Goal: Check status: Check status

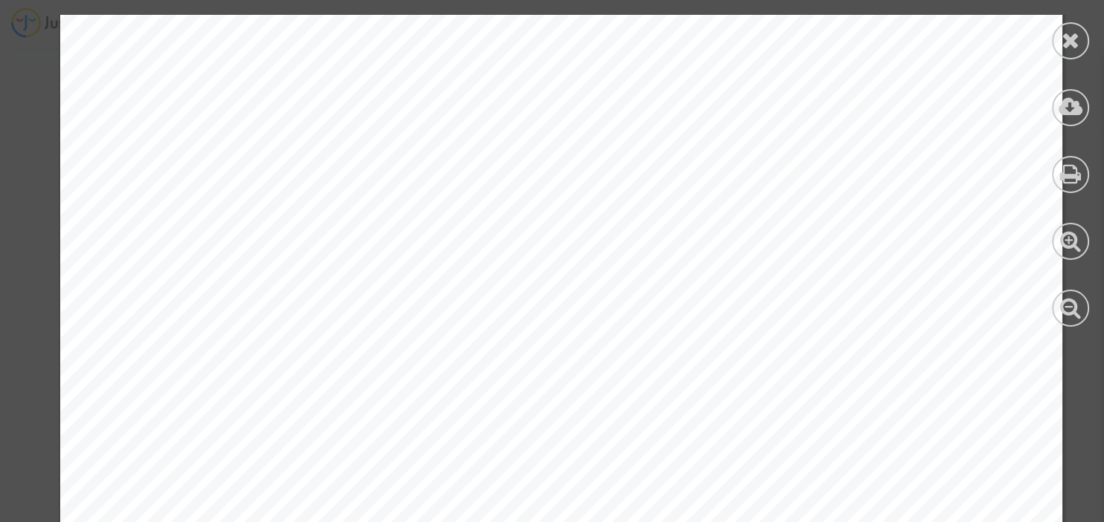
scroll to position [1508, 0]
click at [1069, 39] on icon at bounding box center [1070, 40] width 19 height 22
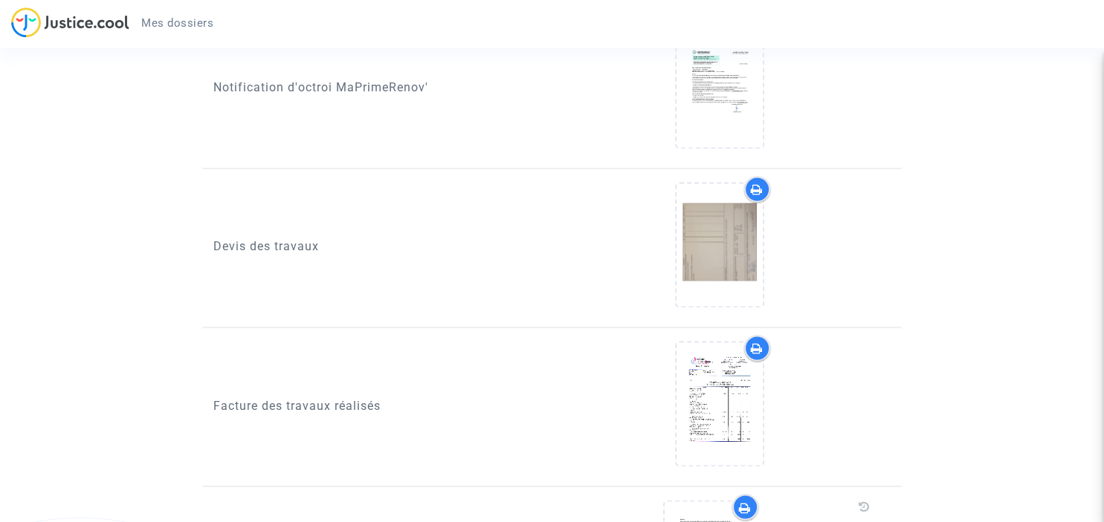
scroll to position [2276, 0]
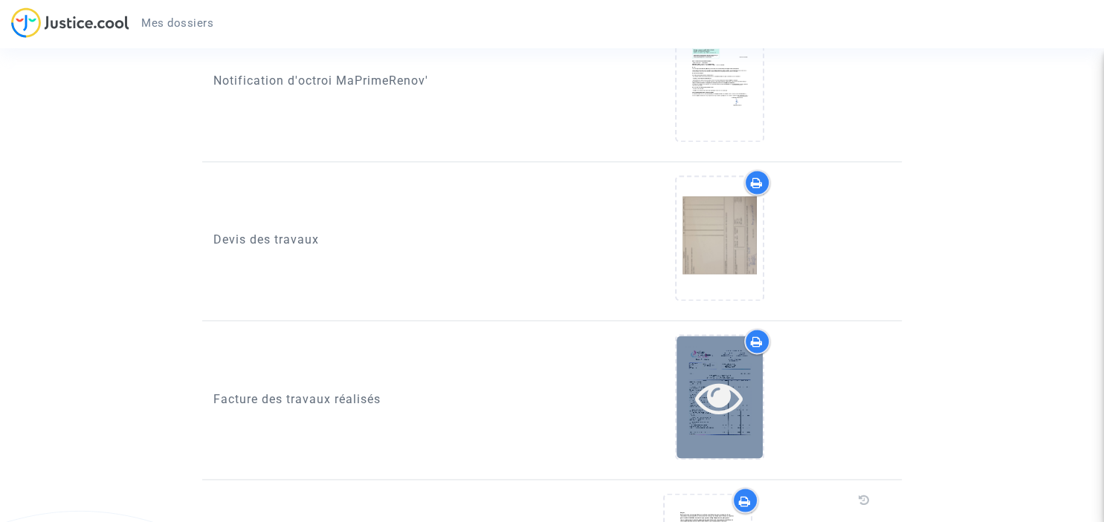
click at [726, 374] on icon at bounding box center [719, 398] width 48 height 48
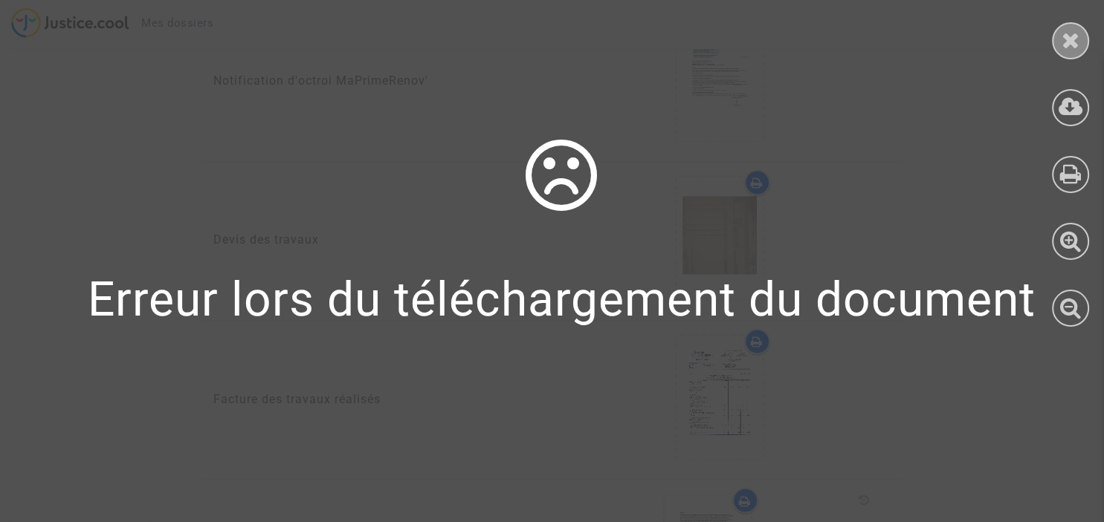
click at [1066, 40] on icon at bounding box center [1070, 40] width 19 height 22
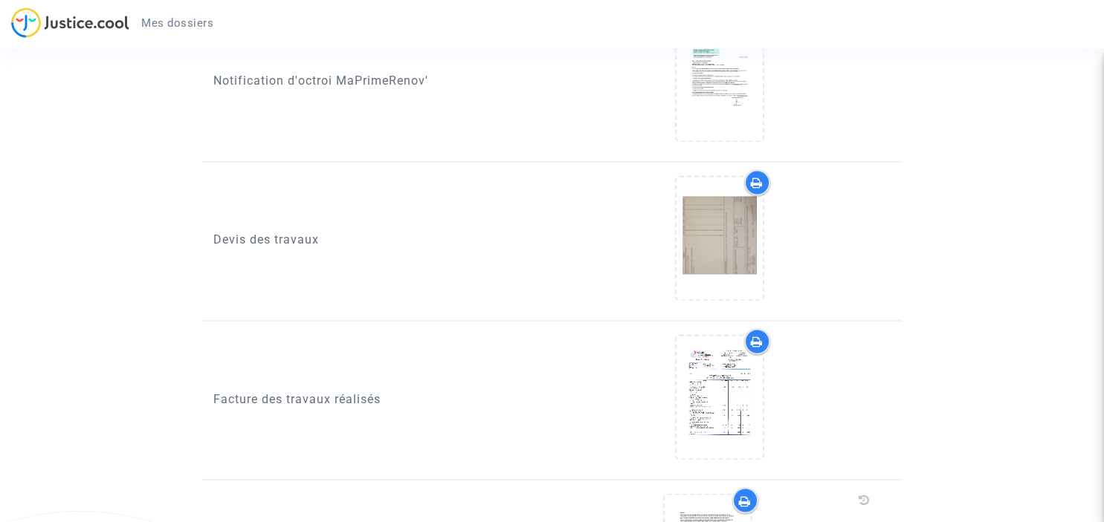
click at [754, 336] on icon at bounding box center [757, 342] width 12 height 12
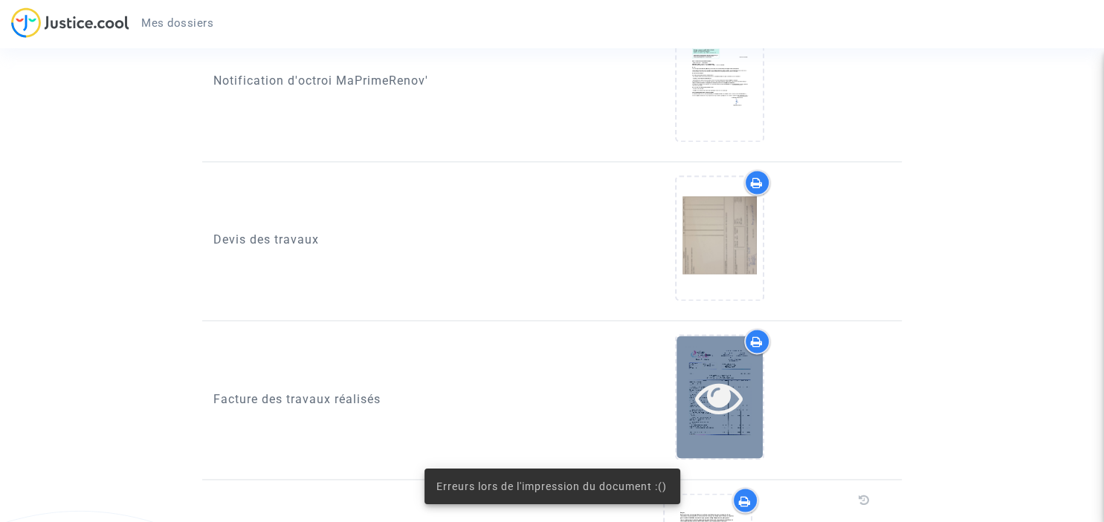
click at [728, 386] on icon at bounding box center [719, 398] width 48 height 48
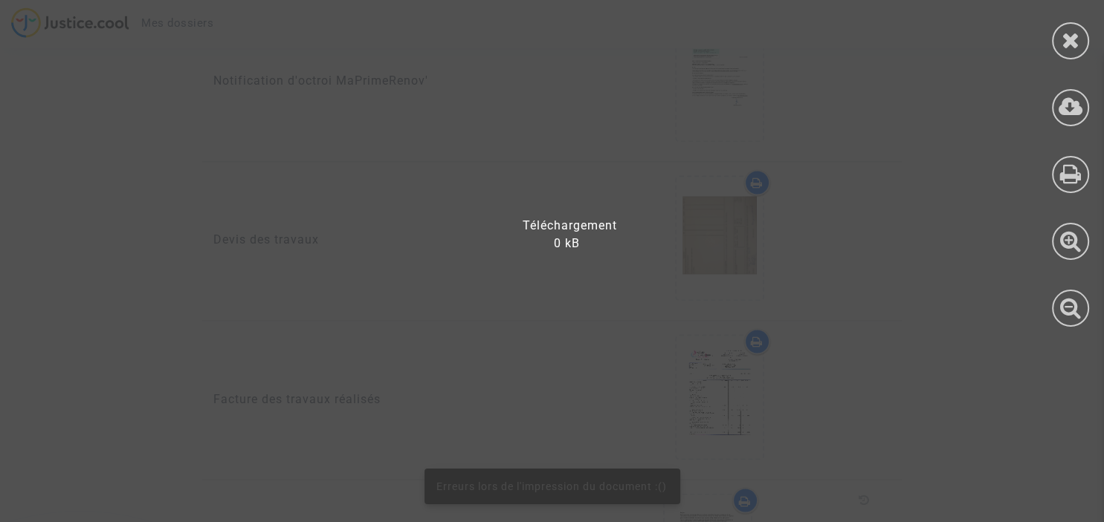
click at [728, 385] on div at bounding box center [561, 269] width 1122 height 508
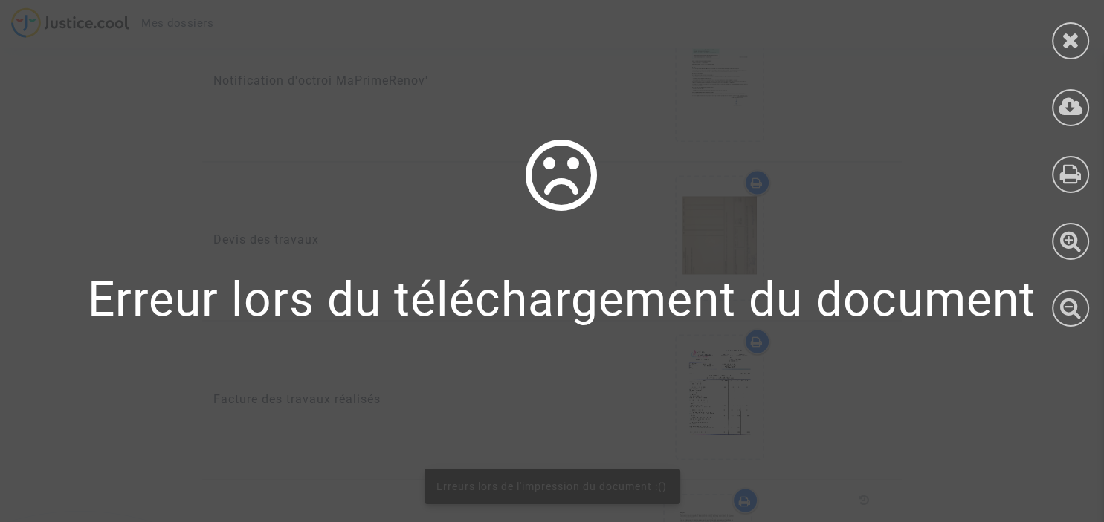
click at [742, 148] on div "Erreur lors du téléchargement du document" at bounding box center [561, 235] width 1122 height 202
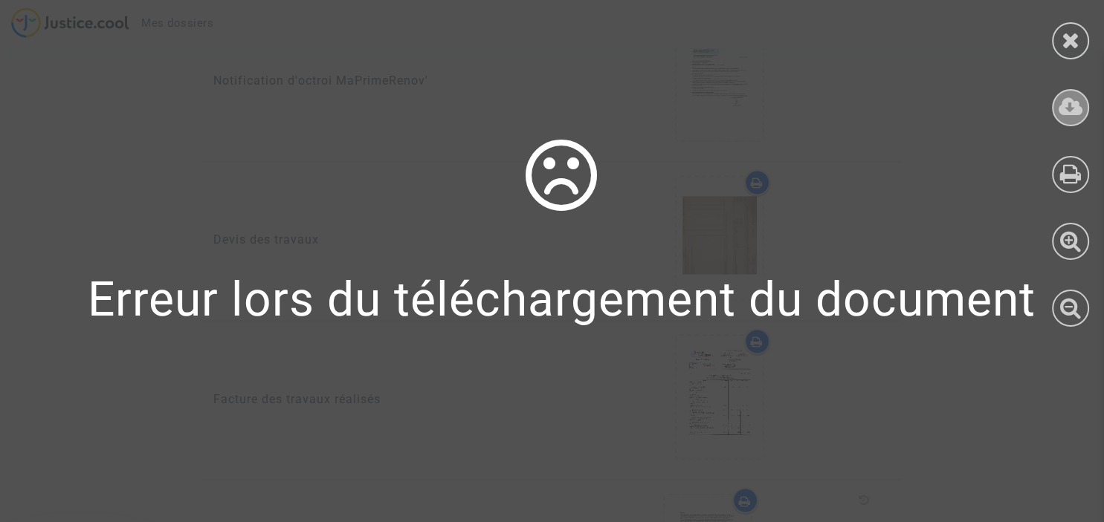
click at [1067, 107] on icon at bounding box center [1070, 107] width 25 height 22
click at [1074, 33] on icon at bounding box center [1070, 40] width 19 height 22
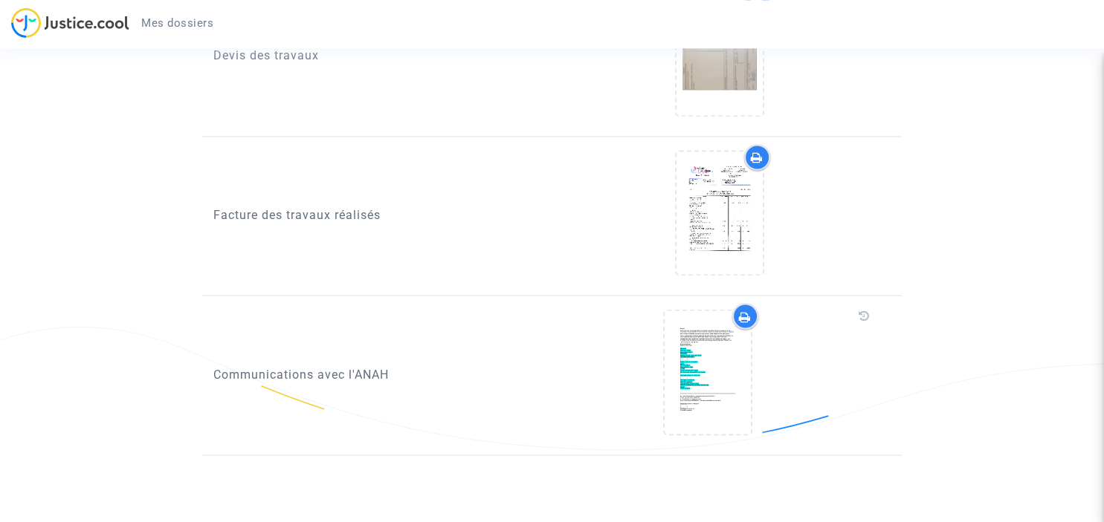
scroll to position [2288, 0]
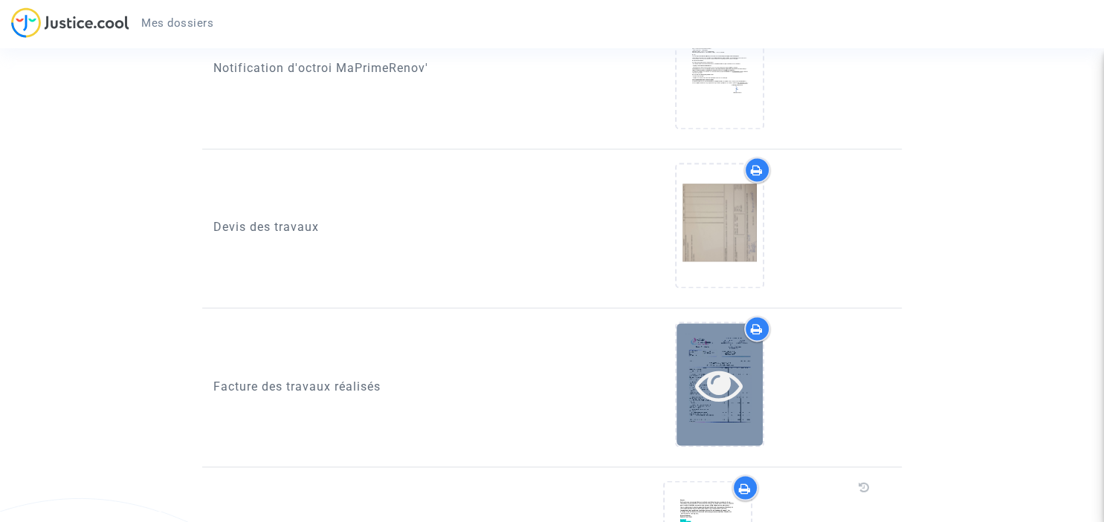
click at [719, 380] on icon at bounding box center [719, 385] width 48 height 48
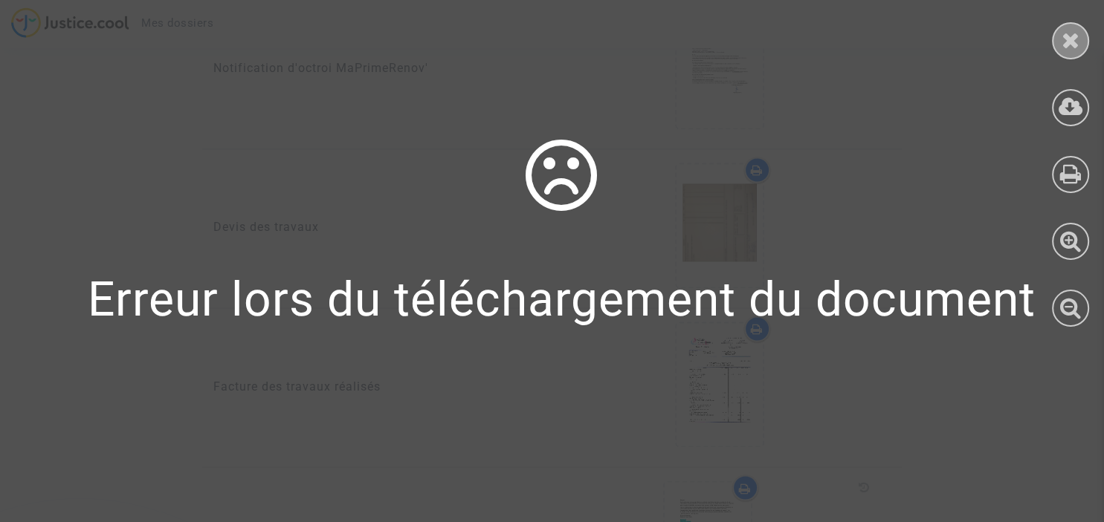
click at [1062, 43] on icon at bounding box center [1070, 40] width 19 height 22
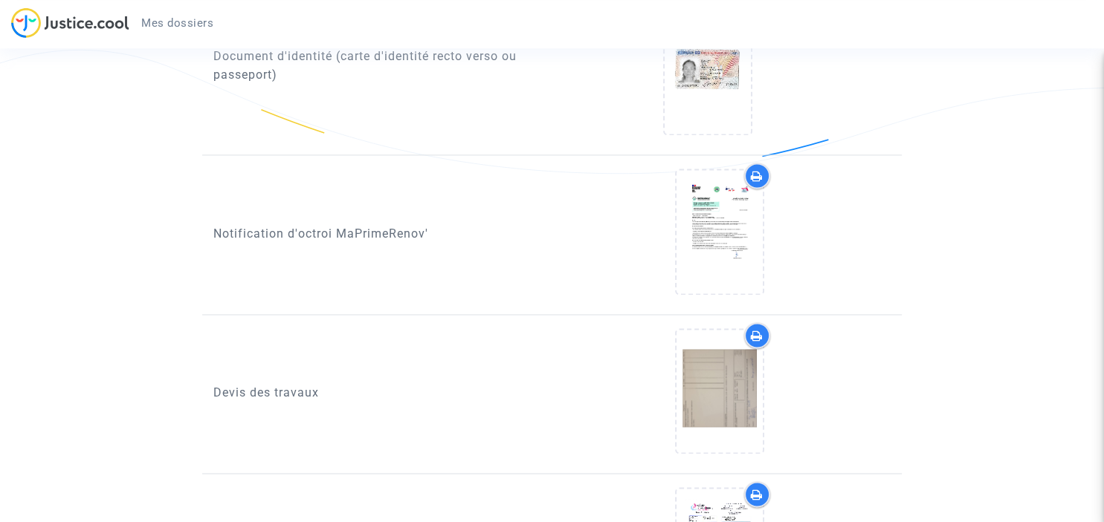
scroll to position [1974, 0]
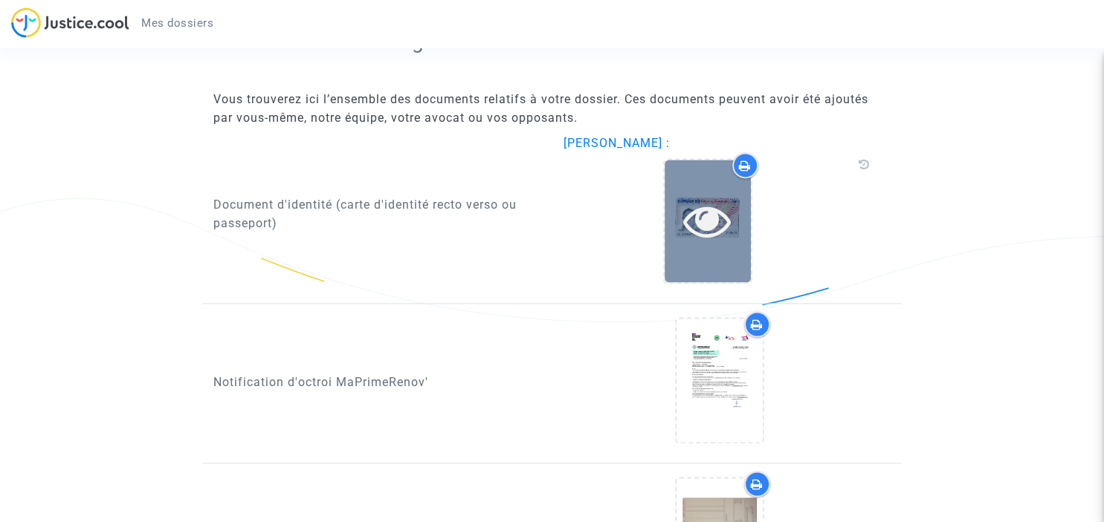
click at [716, 220] on icon at bounding box center [707, 221] width 48 height 48
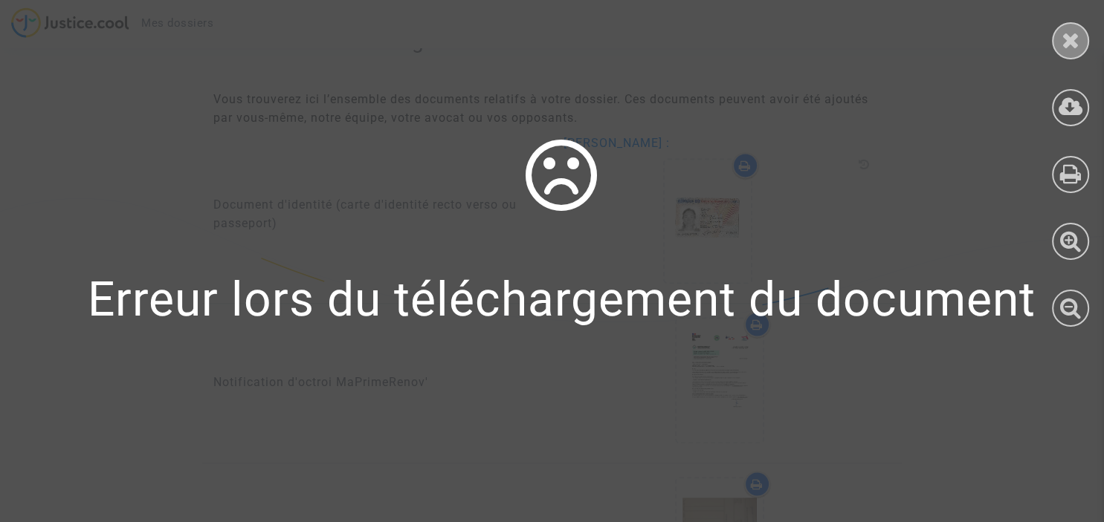
click at [1066, 44] on icon at bounding box center [1070, 40] width 19 height 22
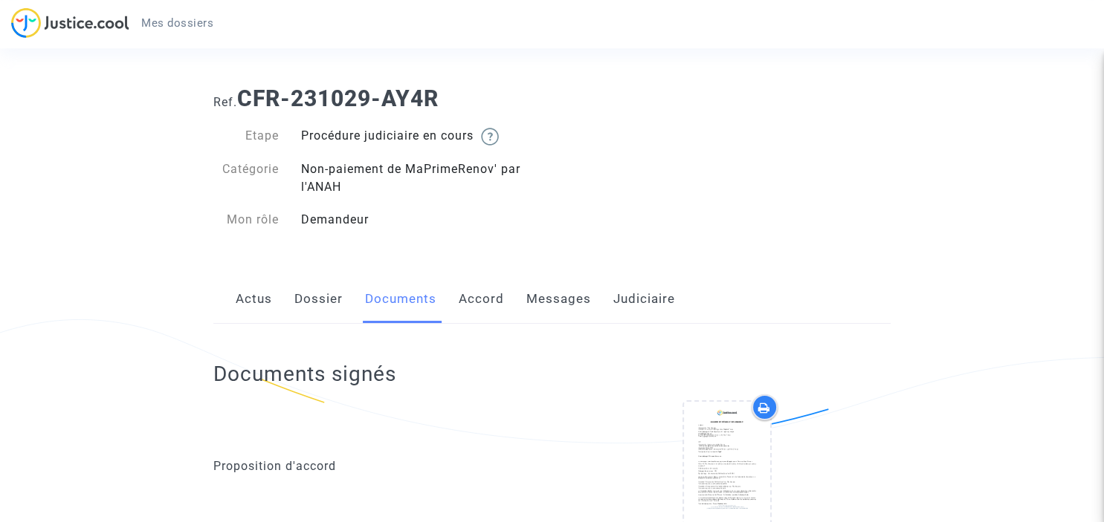
scroll to position [0, 0]
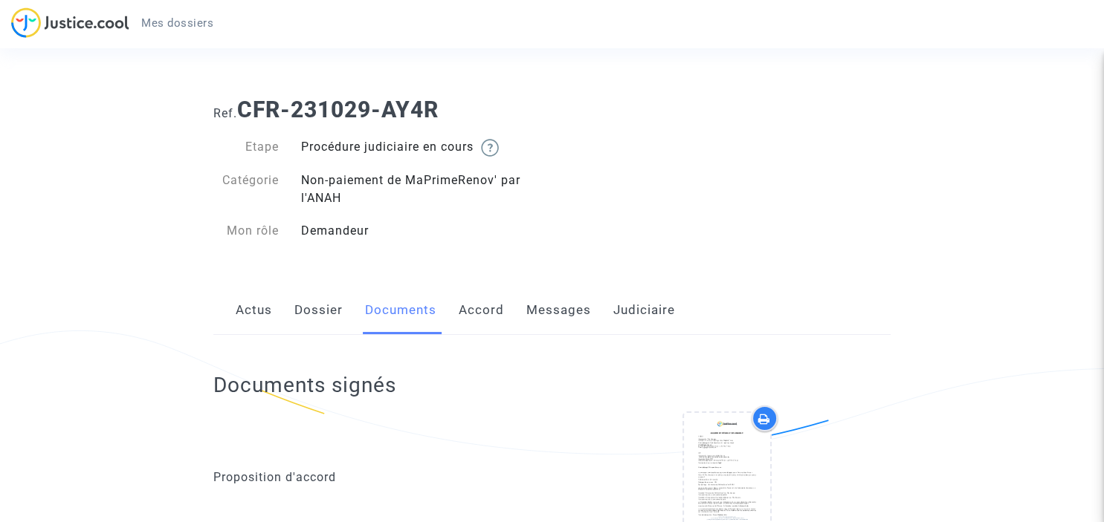
click at [254, 305] on link "Actus" at bounding box center [254, 310] width 36 height 49
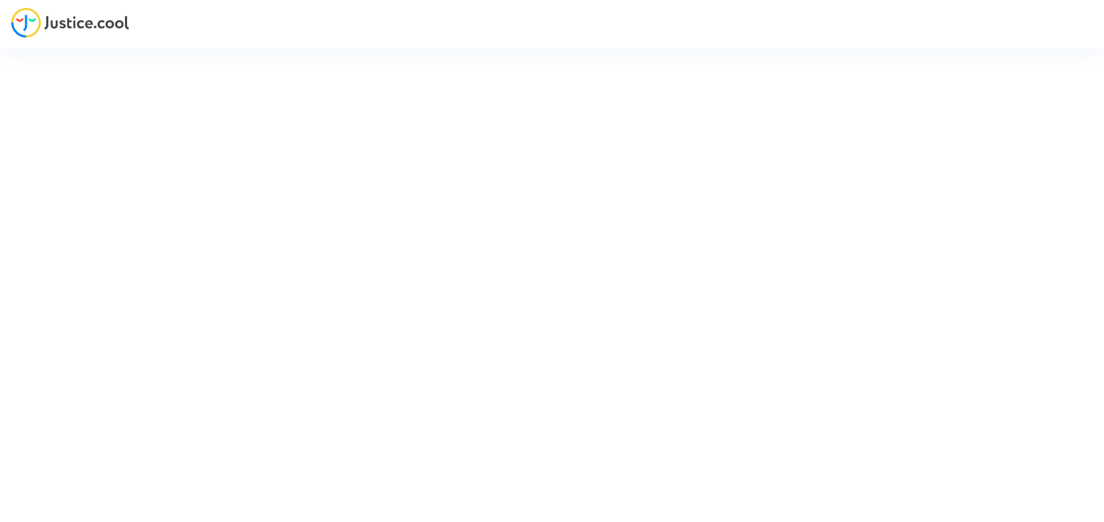
type input "[EMAIL_ADDRESS][DOMAIN_NAME]"
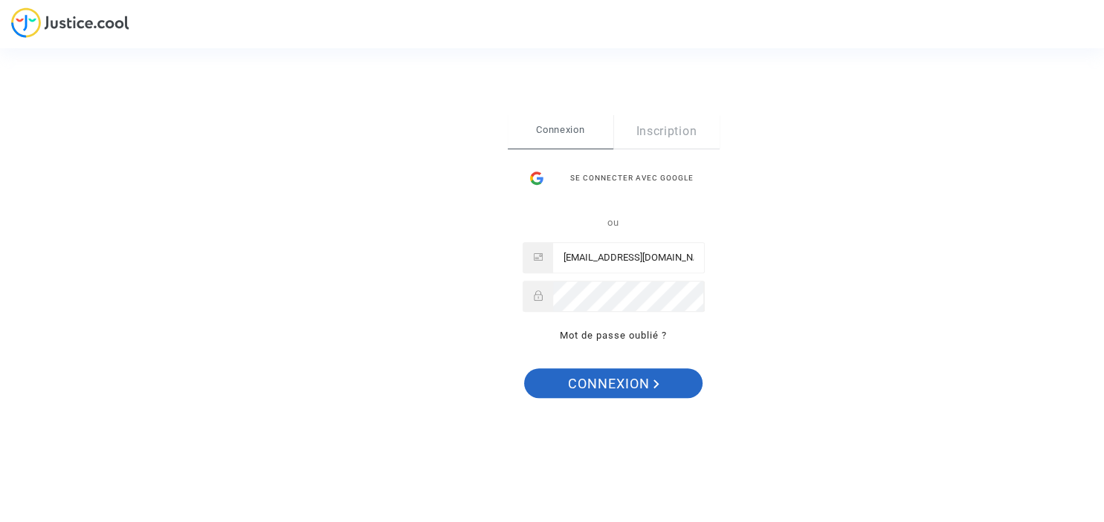
click at [623, 382] on span "Connexion" at bounding box center [613, 384] width 91 height 31
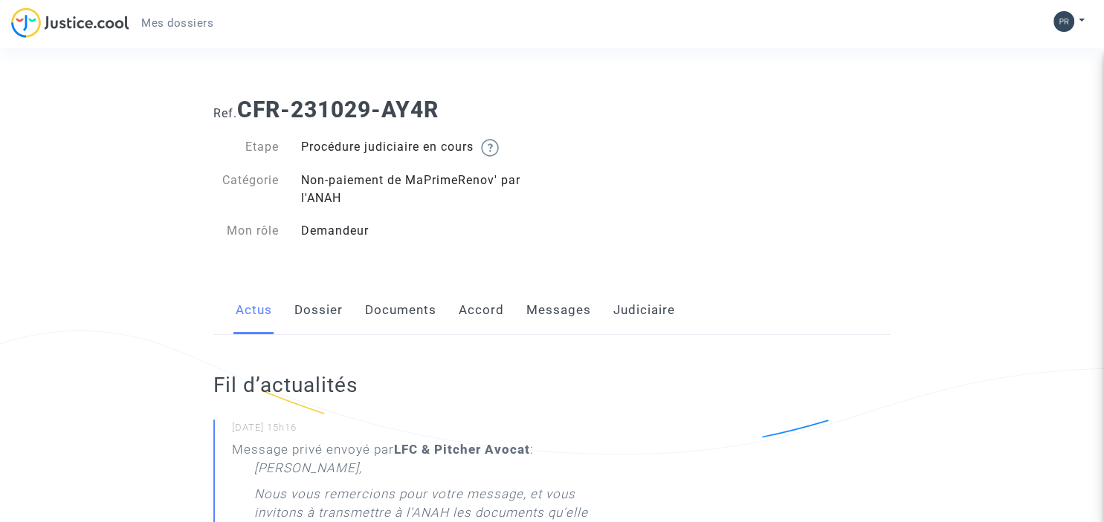
click at [397, 310] on link "Documents" at bounding box center [400, 310] width 71 height 49
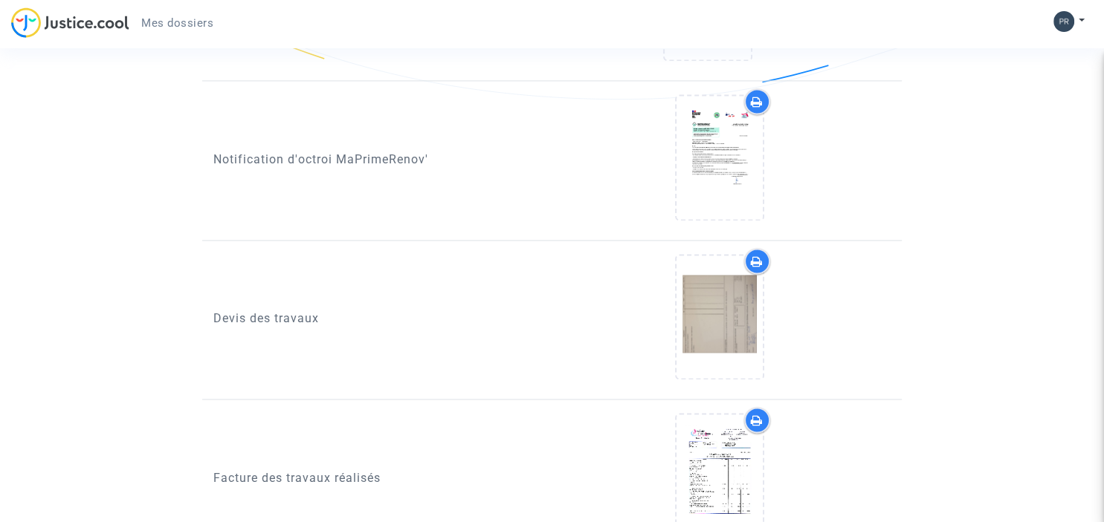
scroll to position [2276, 0]
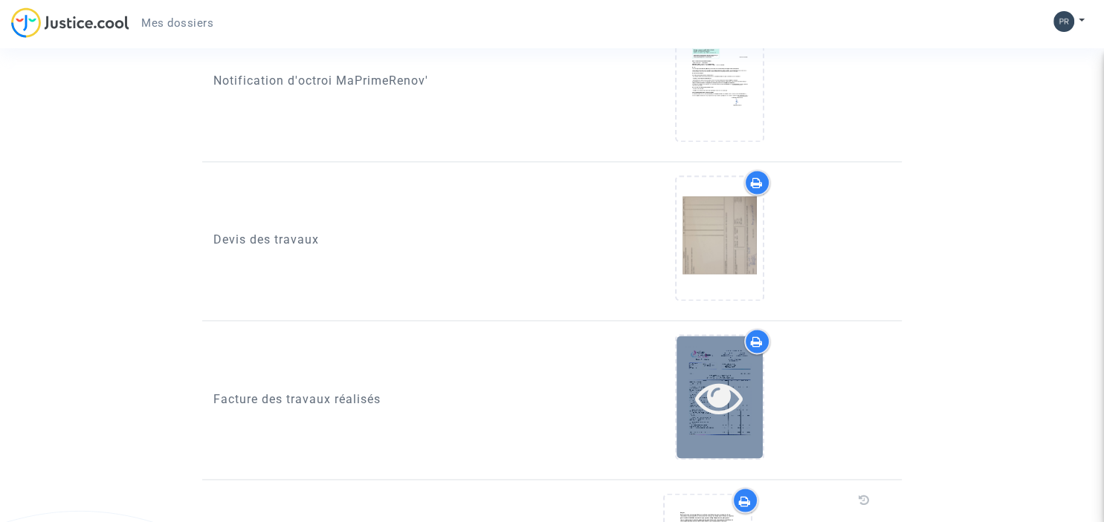
click at [729, 376] on icon at bounding box center [719, 398] width 48 height 48
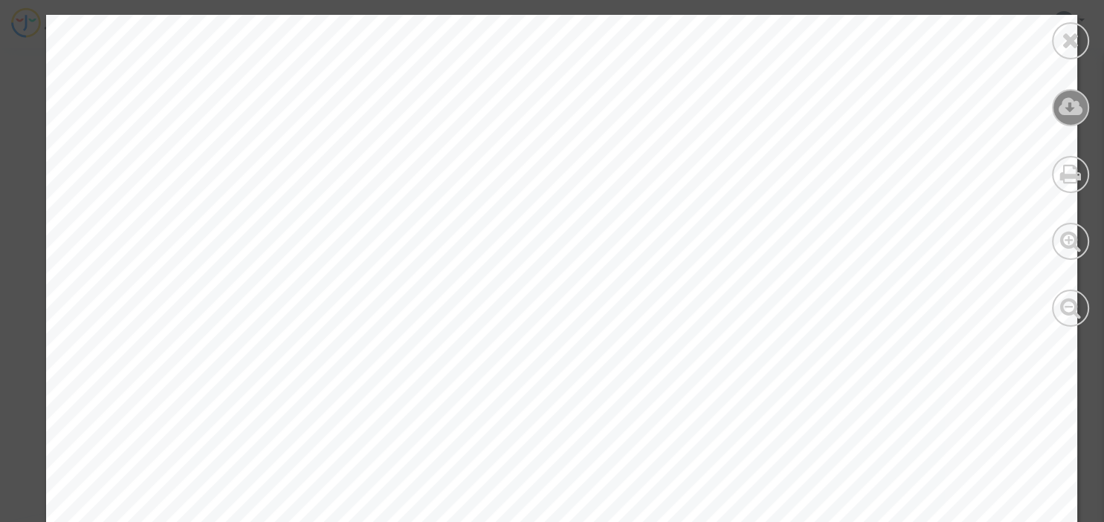
click at [1066, 105] on icon at bounding box center [1070, 107] width 25 height 22
click at [1064, 44] on icon at bounding box center [1070, 40] width 19 height 22
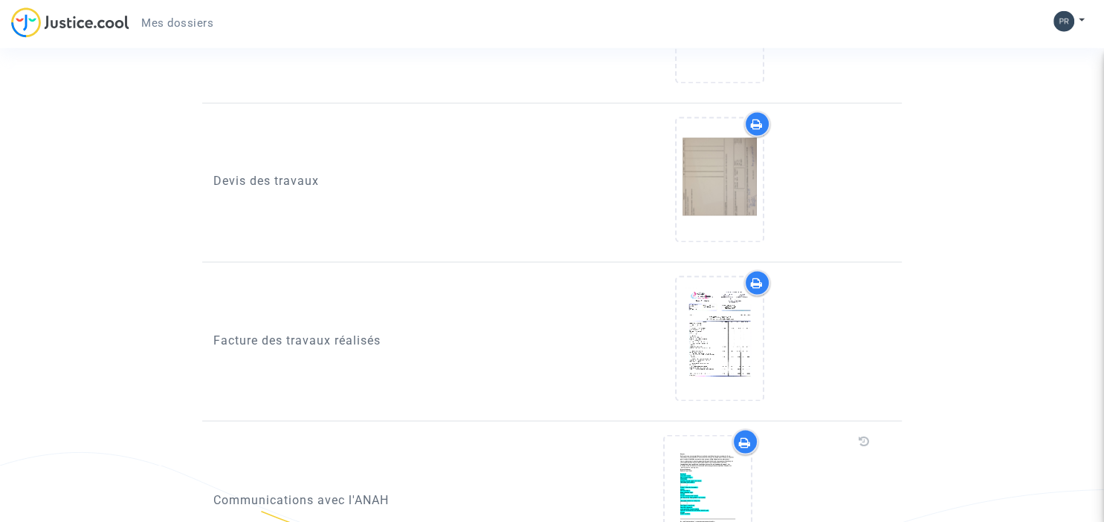
scroll to position [2511, 0]
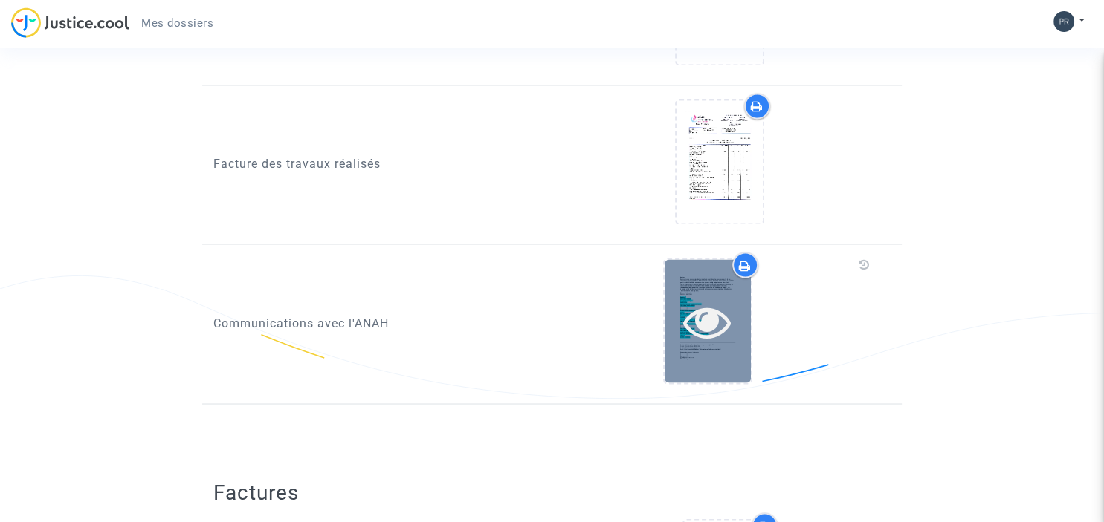
click at [721, 283] on div at bounding box center [707, 320] width 86 height 123
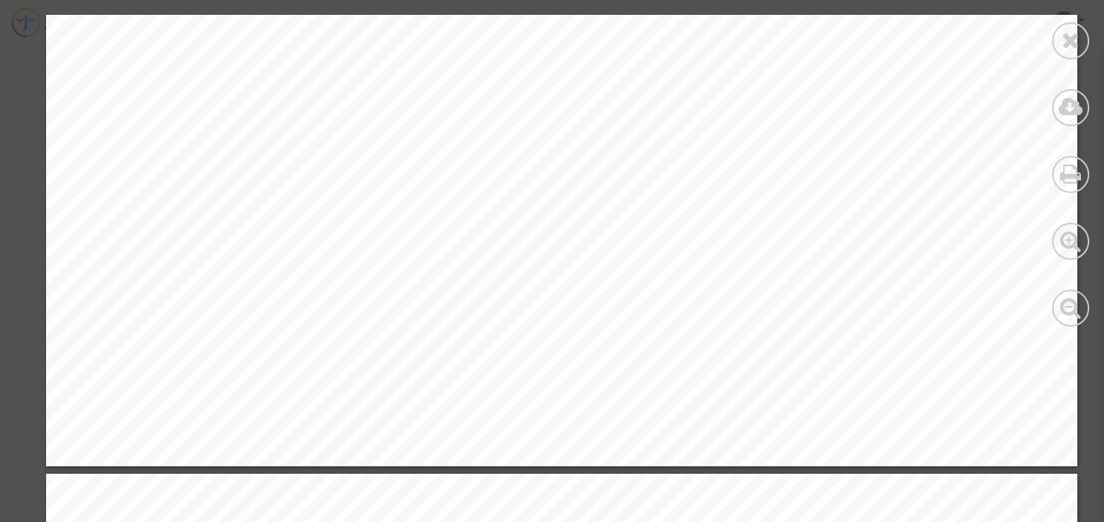
scroll to position [2226, 0]
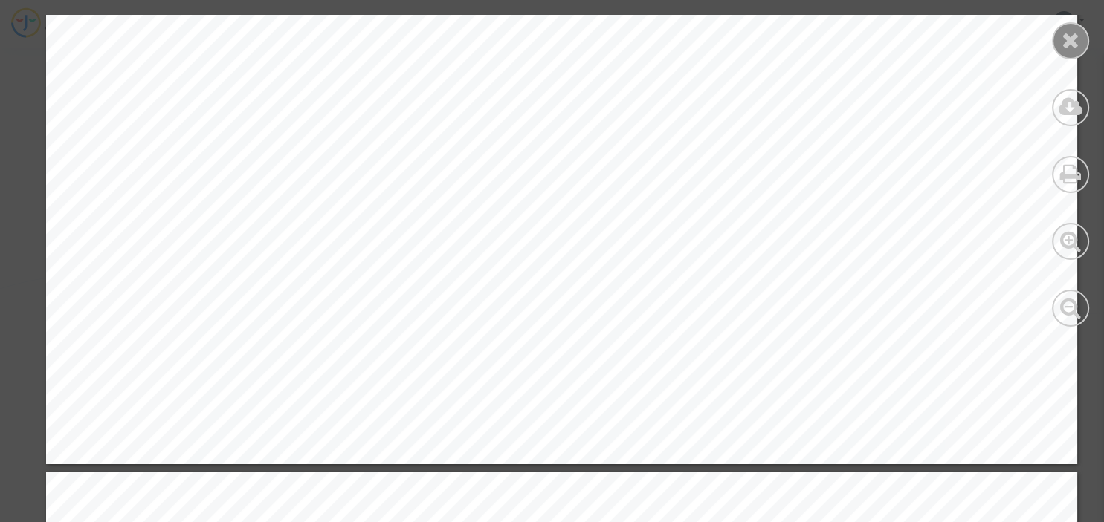
click at [1078, 37] on icon at bounding box center [1070, 40] width 19 height 22
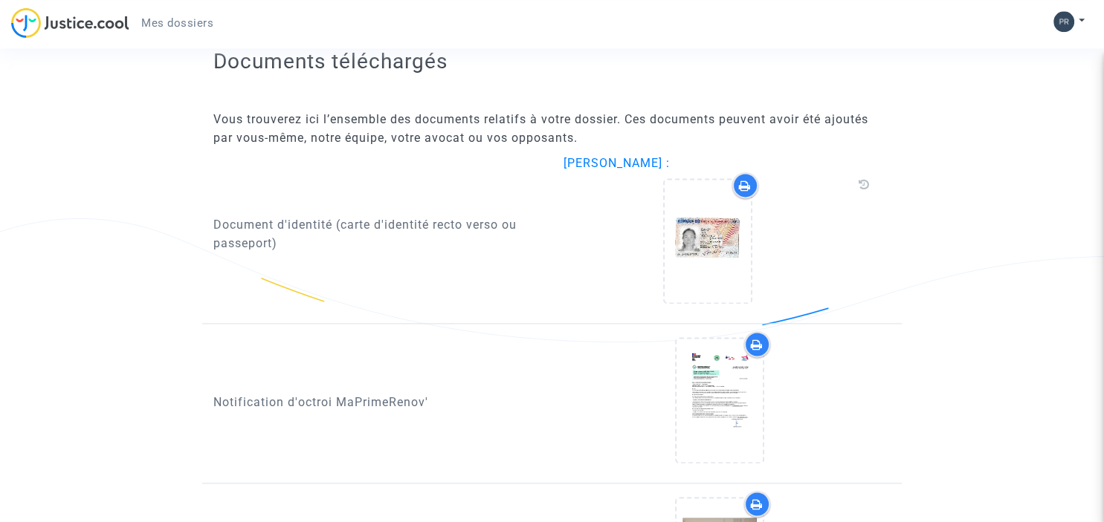
scroll to position [2053, 0]
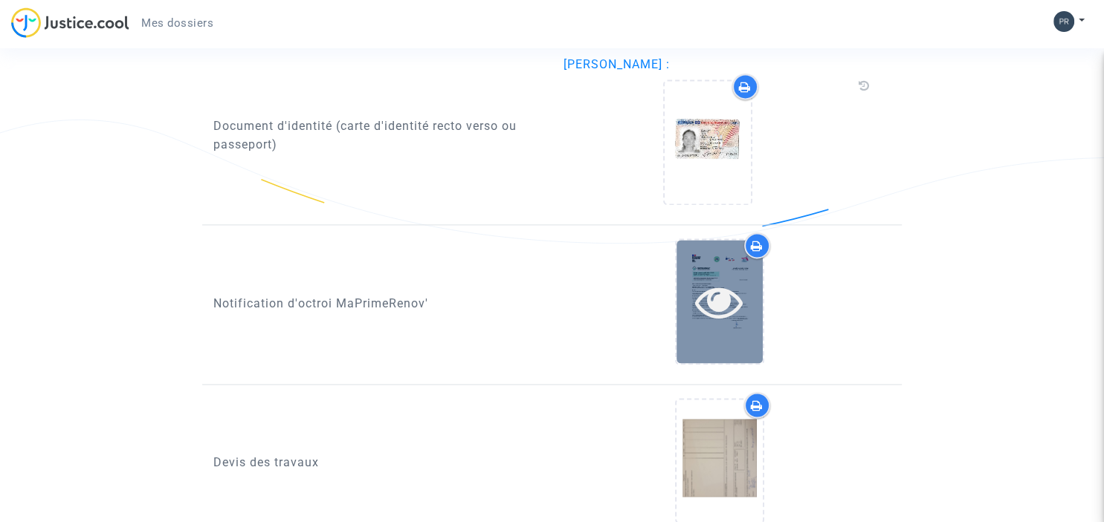
click at [728, 255] on div at bounding box center [719, 301] width 86 height 123
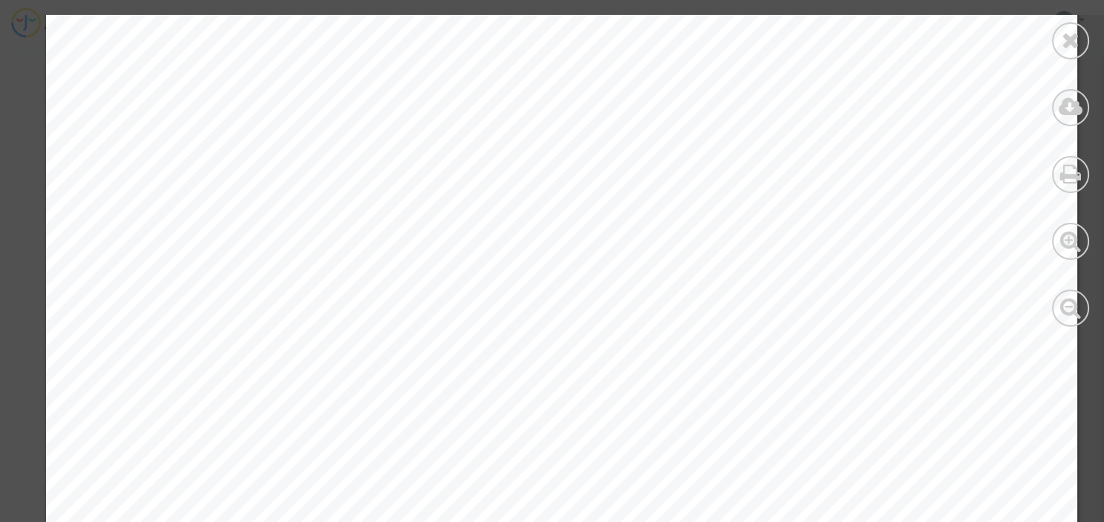
scroll to position [256, 0]
click at [1075, 42] on icon at bounding box center [1070, 40] width 19 height 22
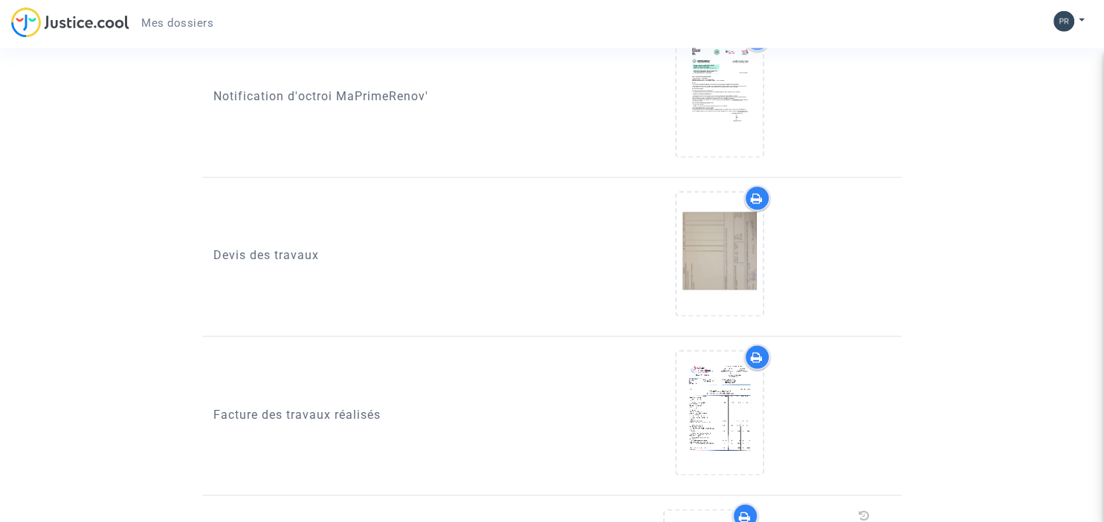
scroll to position [2366, 0]
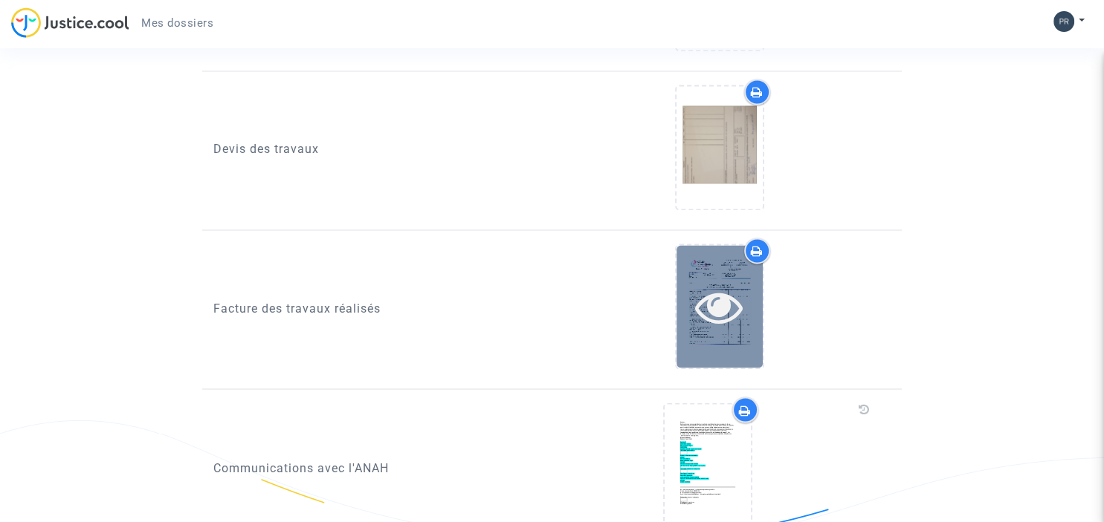
click at [745, 331] on div at bounding box center [719, 306] width 86 height 123
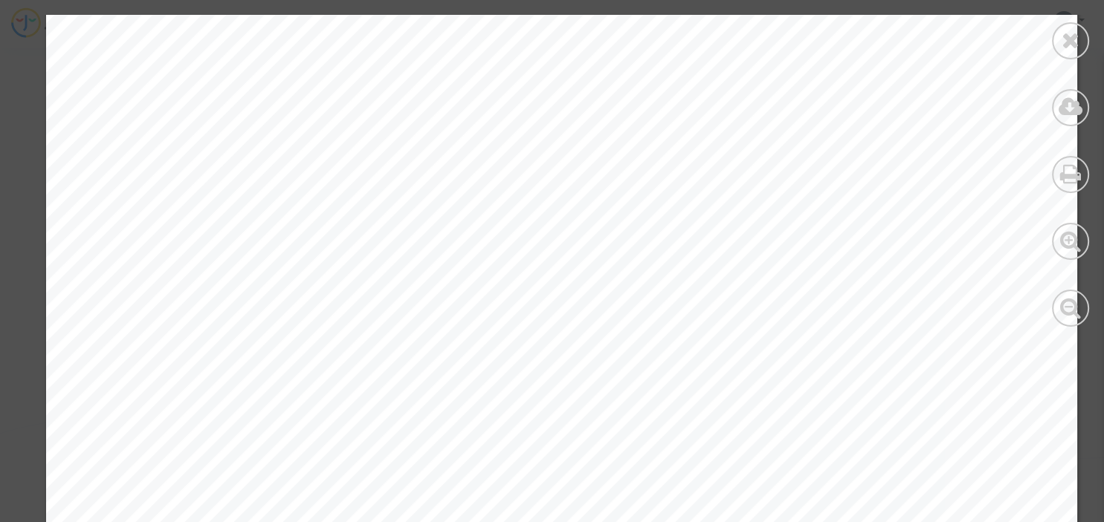
scroll to position [171, 0]
